Goal: Book appointment/travel/reservation

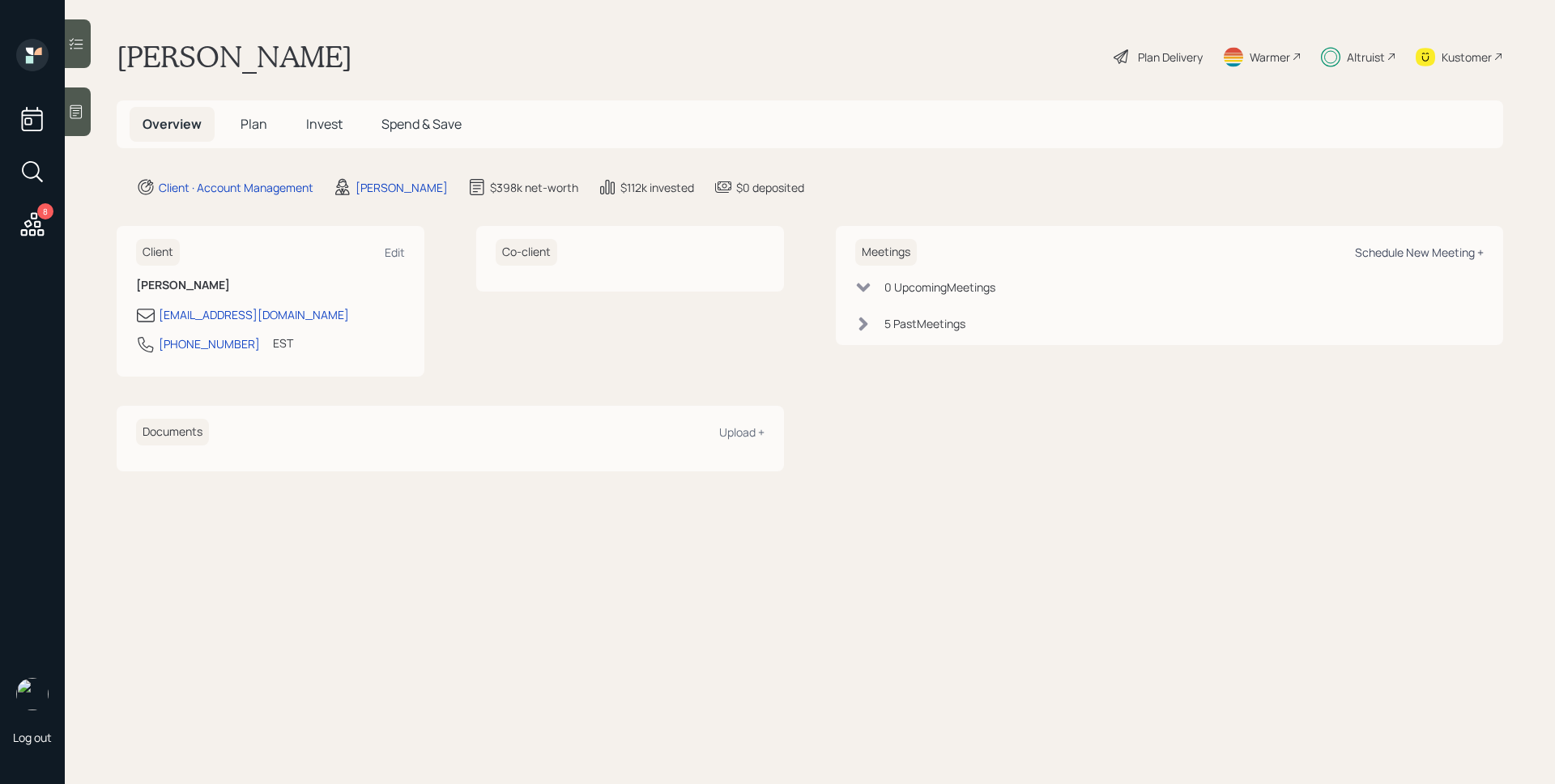
click at [1395, 249] on div "Schedule New Meeting +" at bounding box center [1419, 252] width 129 height 16
select select "d946c976-65aa-4529-ac9d-02c4f1114fc0"
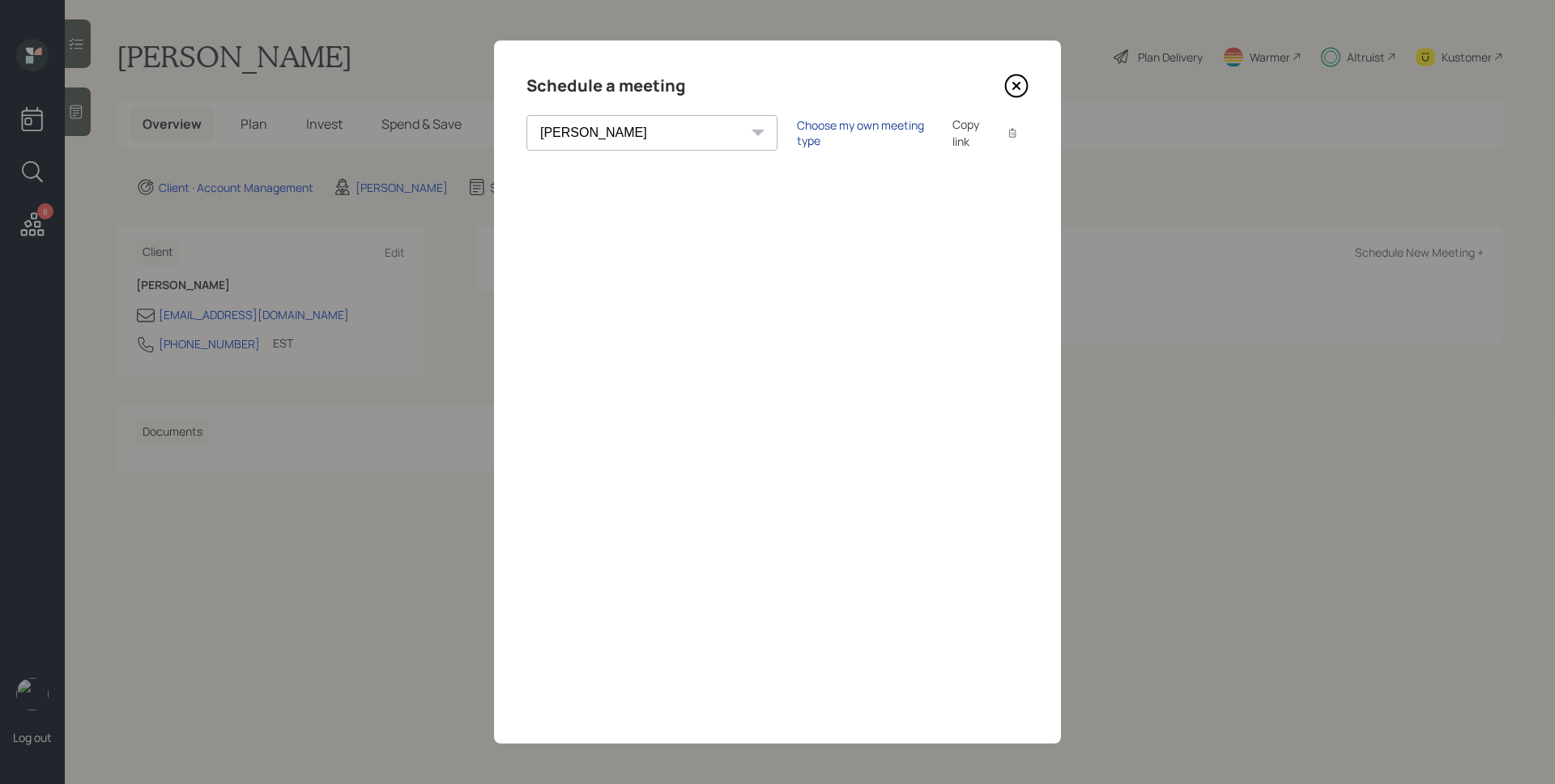
click at [803, 132] on div "Choose my own meeting type" at bounding box center [865, 132] width 136 height 30
click at [1011, 91] on icon at bounding box center [1017, 86] width 24 height 24
